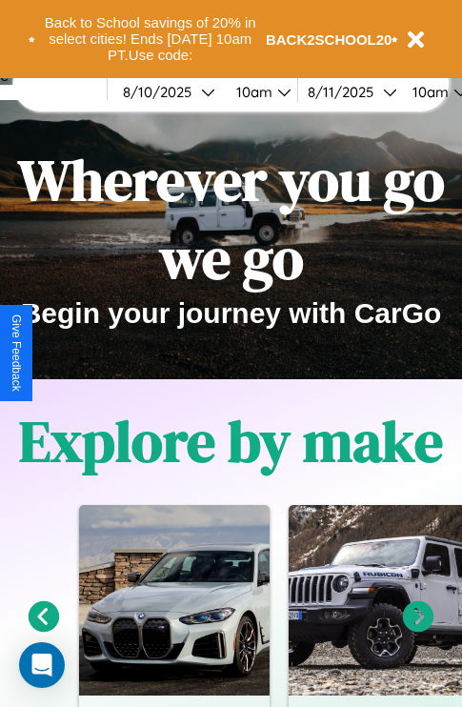
scroll to position [293, 0]
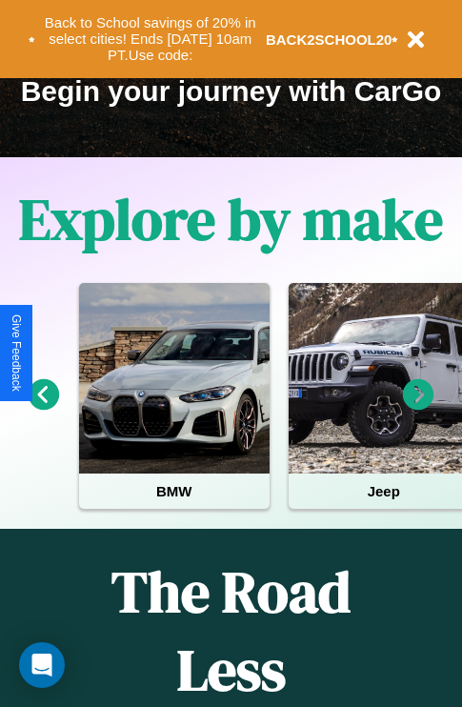
click at [418, 408] on icon at bounding box center [418, 394] width 31 height 31
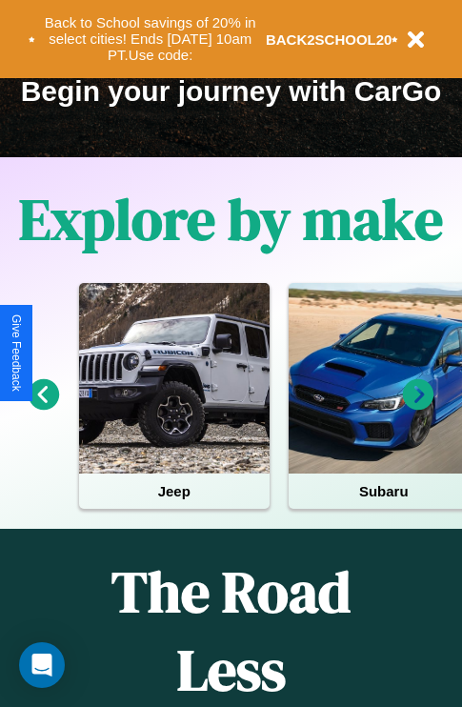
click at [418, 408] on icon at bounding box center [418, 394] width 31 height 31
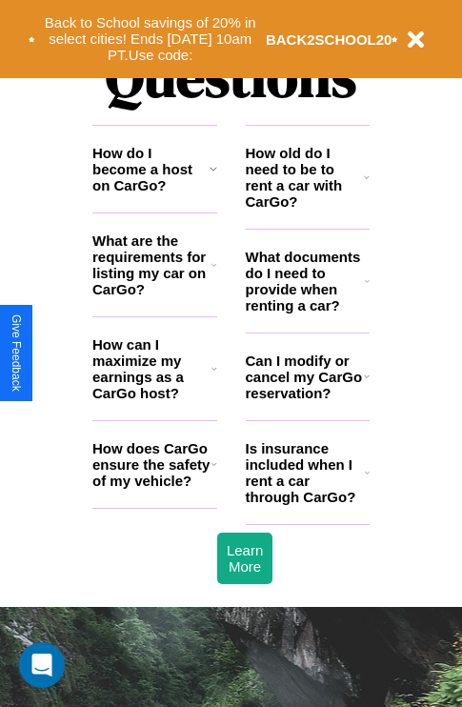
scroll to position [2308, 0]
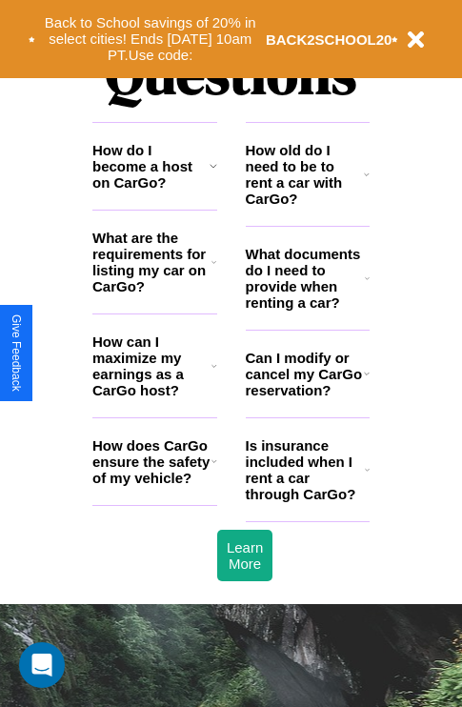
click at [154, 486] on h3 "How does CarGo ensure the safety of my vehicle?" at bounding box center [151, 461] width 119 height 49
click at [307, 205] on h3 "How old do I need to be to rent a car with CarGo?" at bounding box center [305, 174] width 119 height 65
